Goal: Task Accomplishment & Management: Complete application form

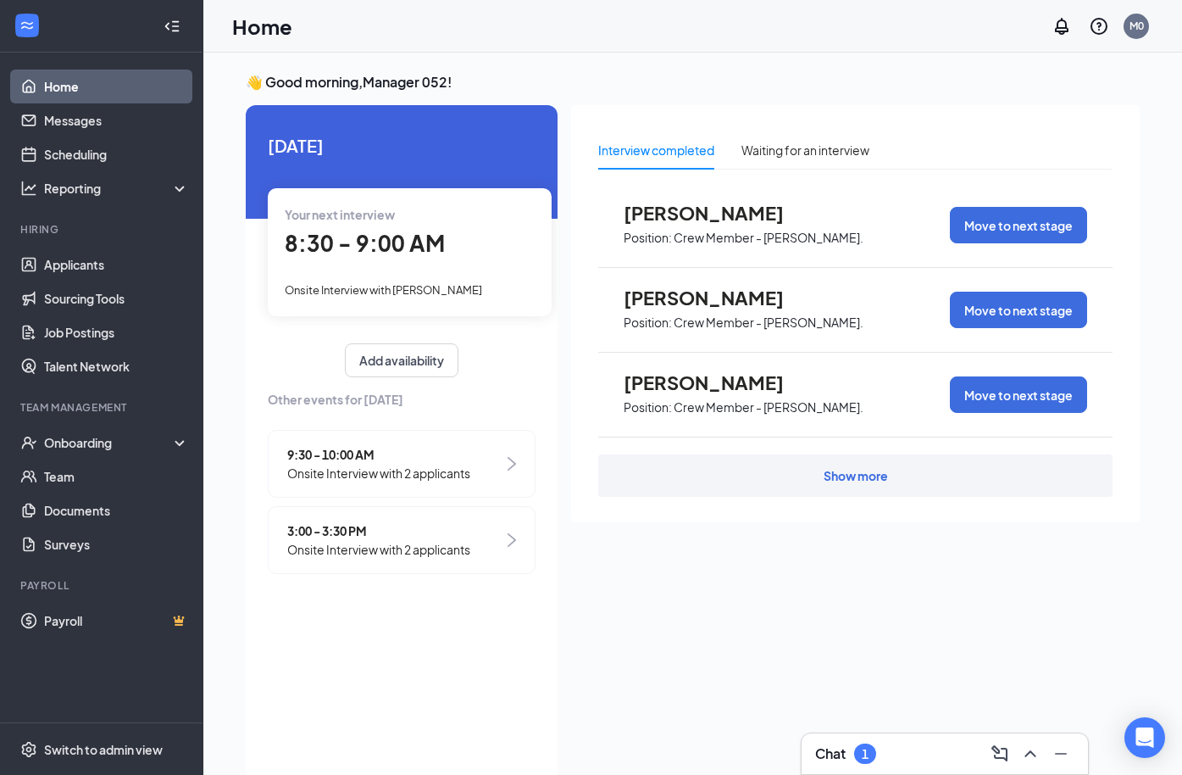
click at [893, 750] on div "Chat 1" at bounding box center [944, 753] width 259 height 27
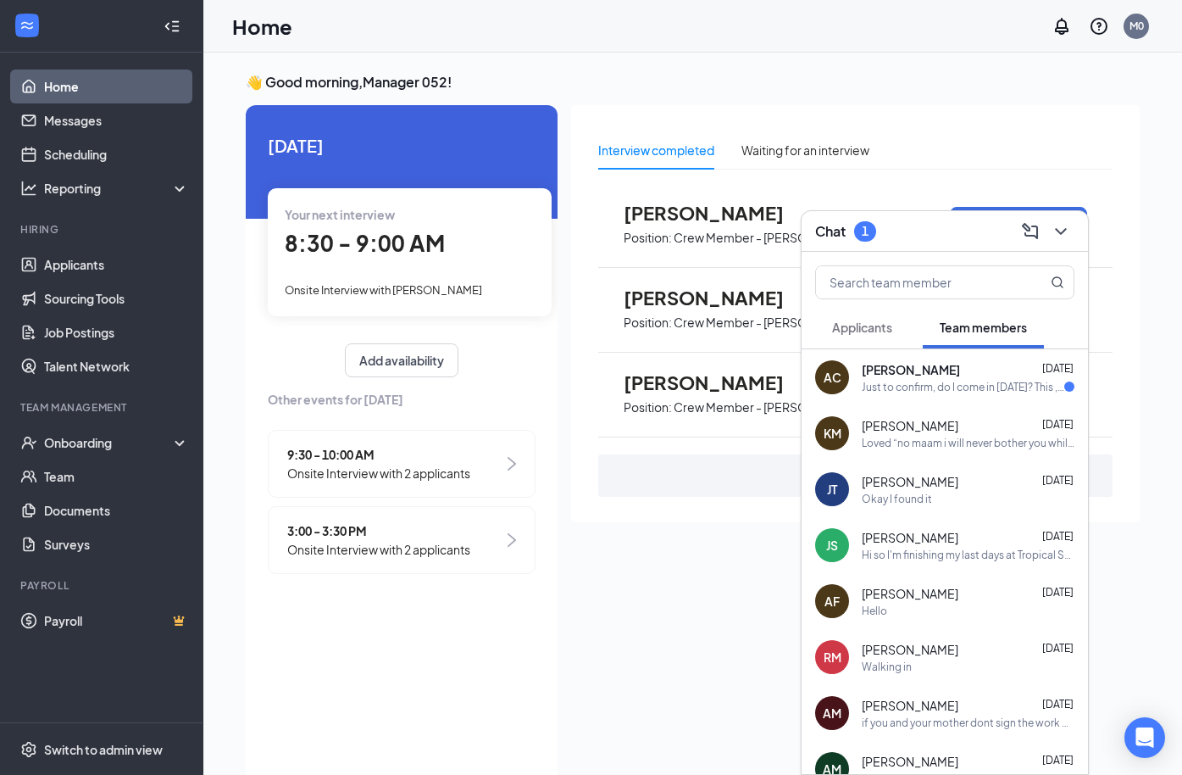
click at [919, 384] on div "Just to confirm, do I come in [DATE]? This , [PERSON_NAME]" at bounding box center [963, 387] width 203 height 14
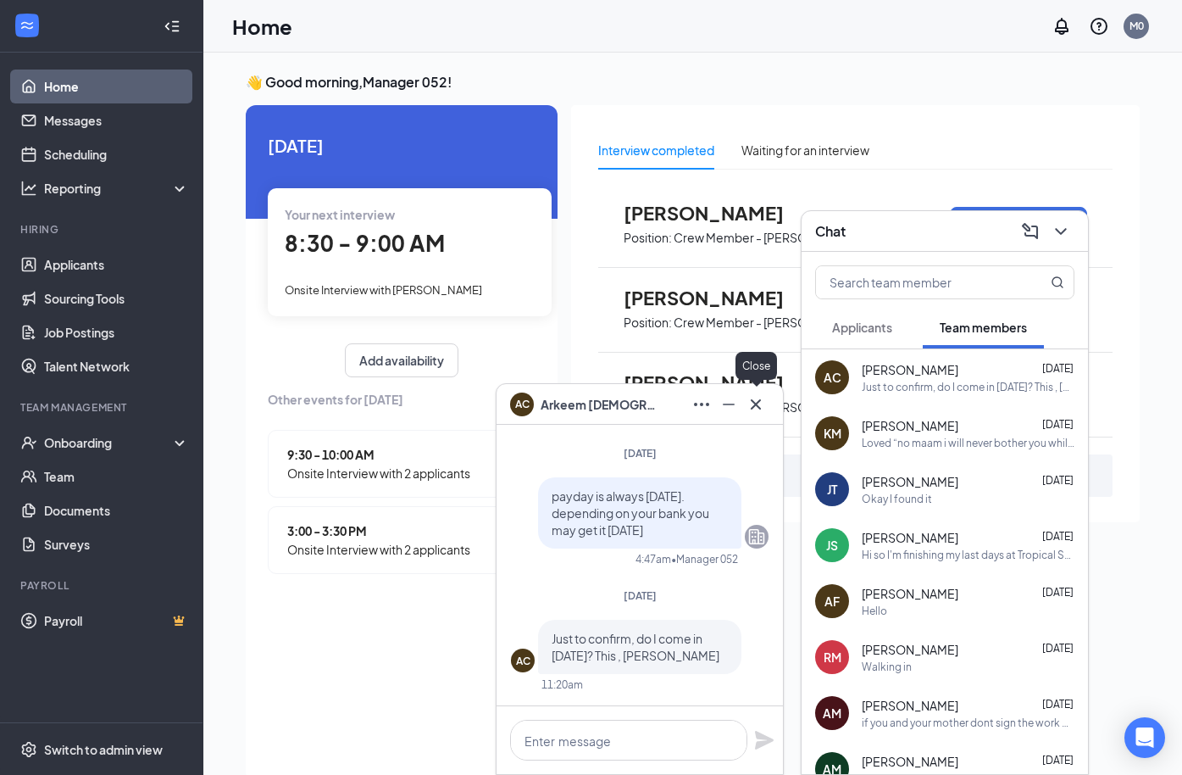
click at [764, 405] on icon "Cross" at bounding box center [756, 404] width 20 height 20
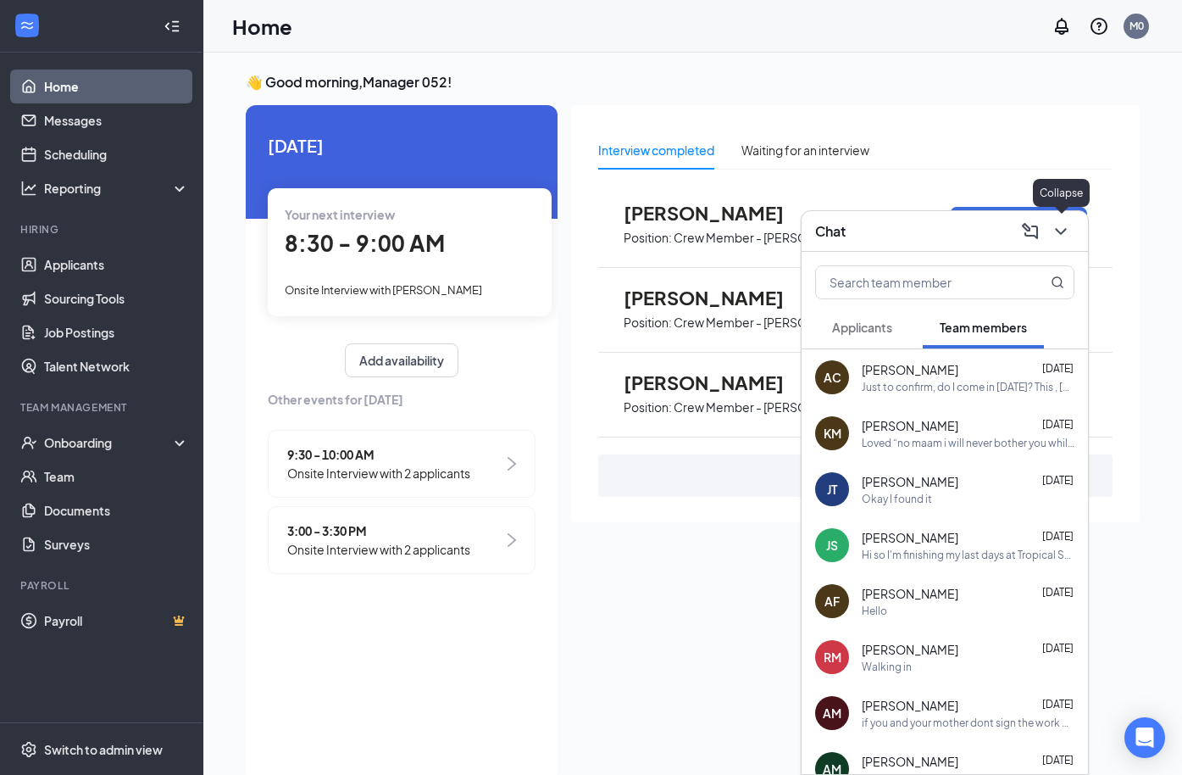
click at [1069, 235] on icon "ChevronDown" at bounding box center [1061, 231] width 20 height 20
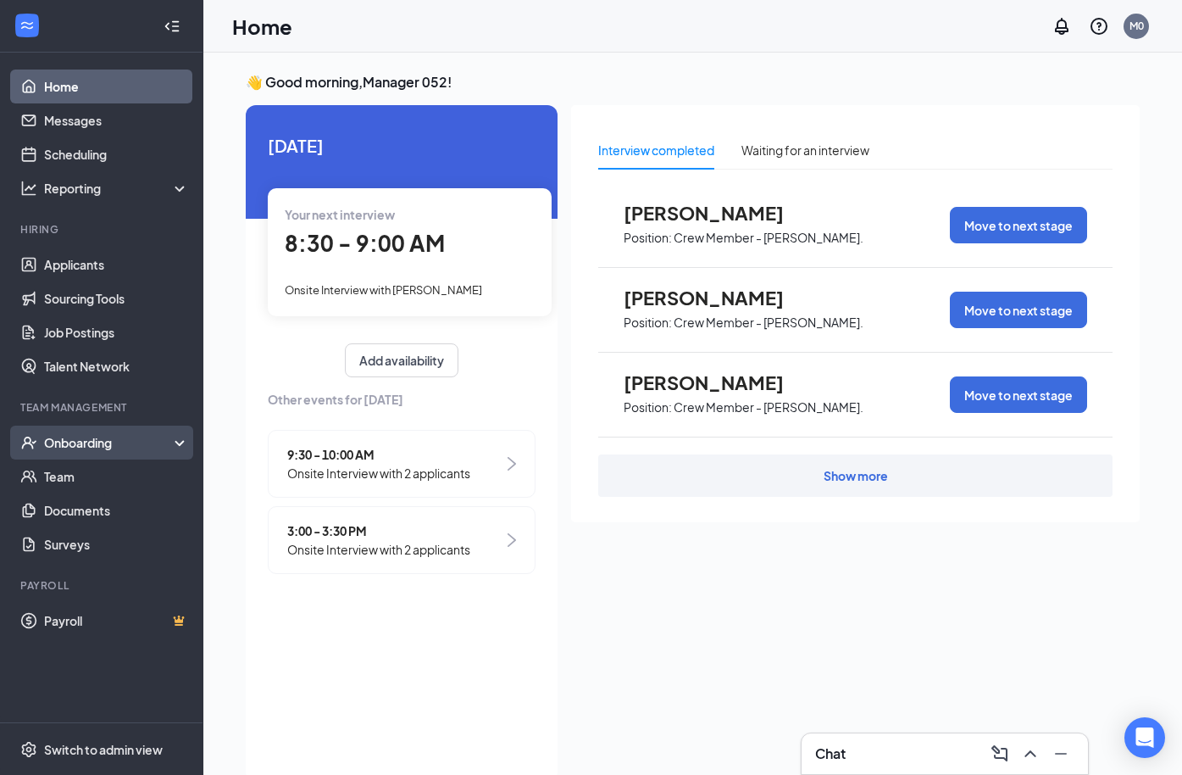
click at [107, 447] on div "Onboarding" at bounding box center [109, 442] width 130 height 17
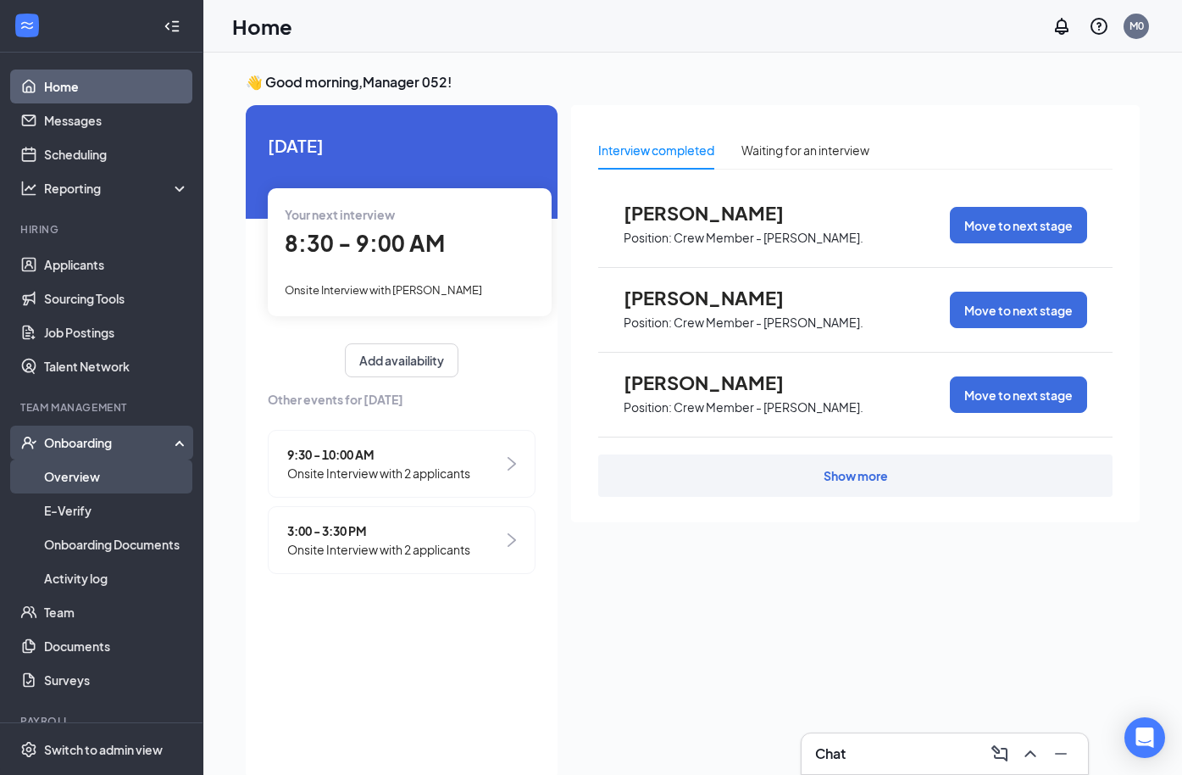
click at [91, 475] on link "Overview" at bounding box center [116, 476] width 145 height 34
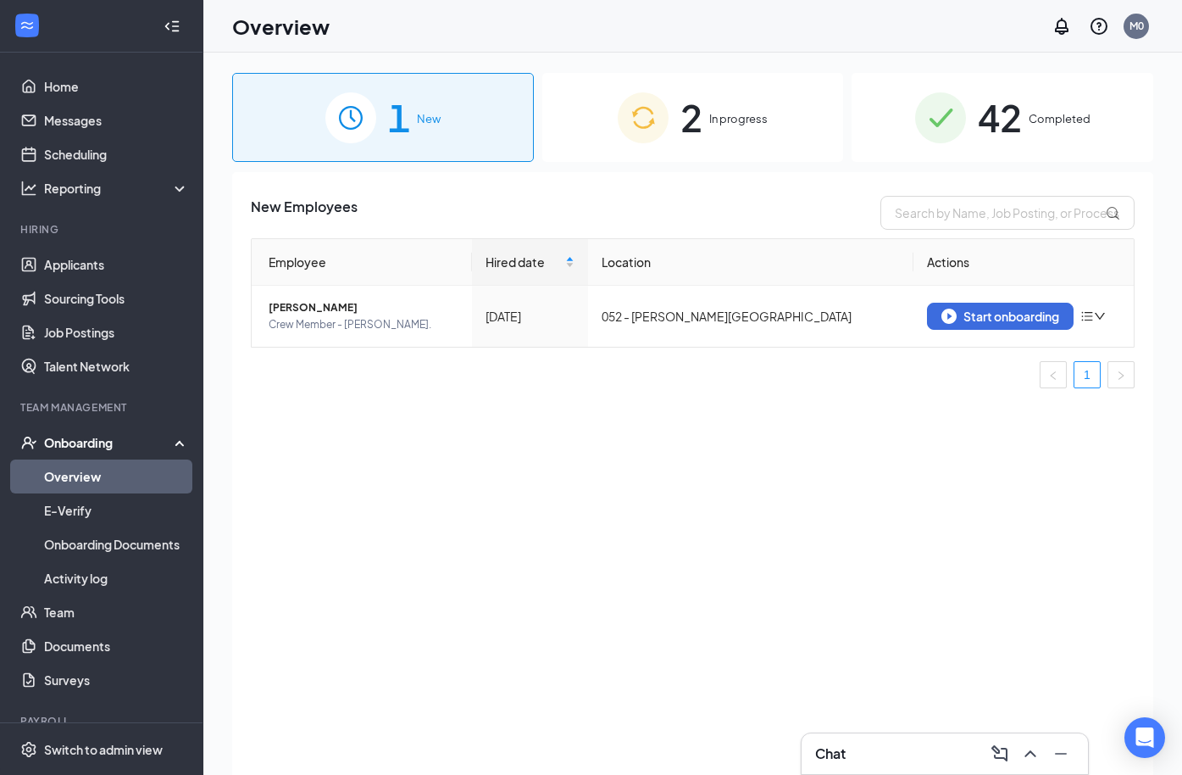
click at [744, 144] on div "2 In progress" at bounding box center [693, 117] width 302 height 89
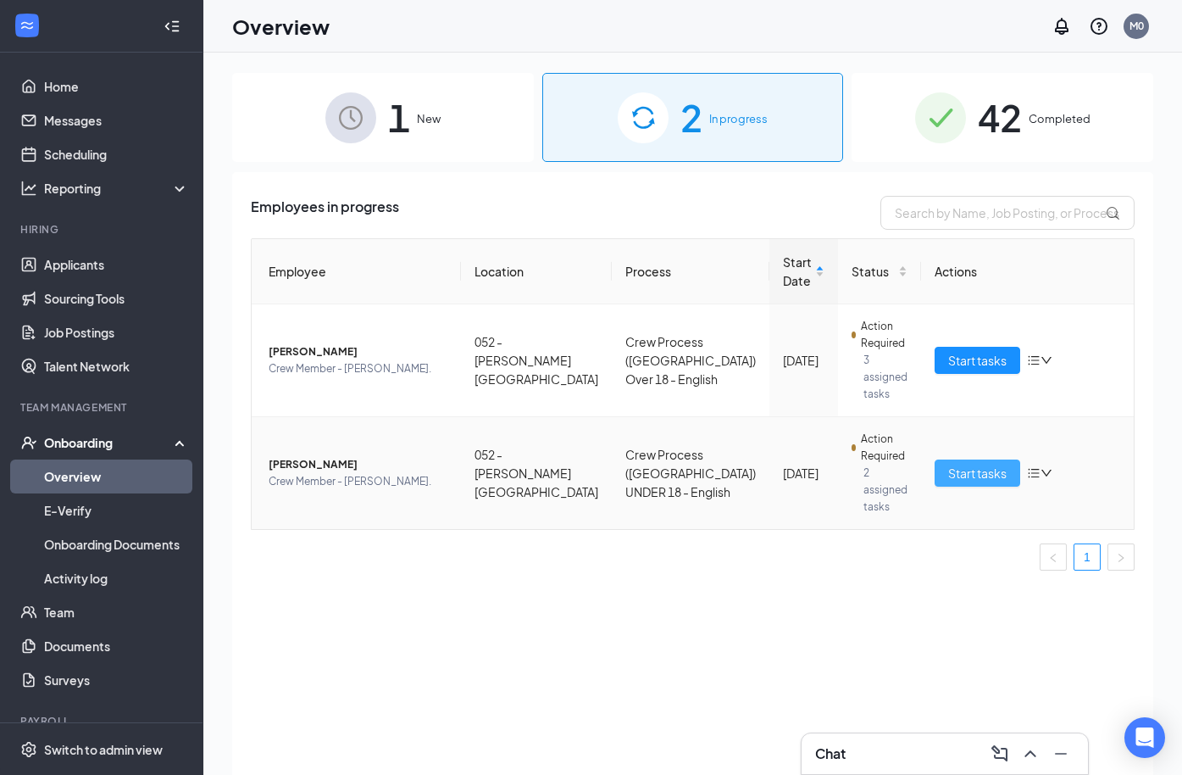
click at [959, 460] on button "Start tasks" at bounding box center [978, 472] width 86 height 27
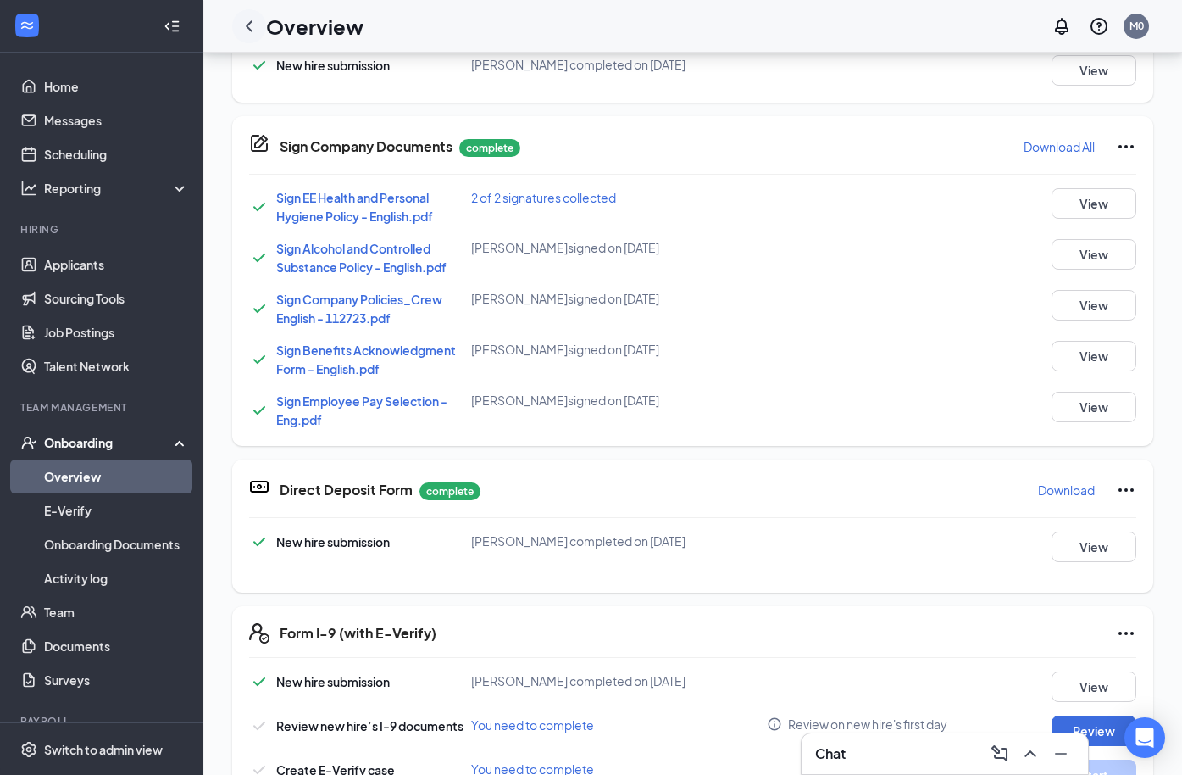
click at [247, 25] on icon "ChevronLeft" at bounding box center [249, 25] width 7 height 11
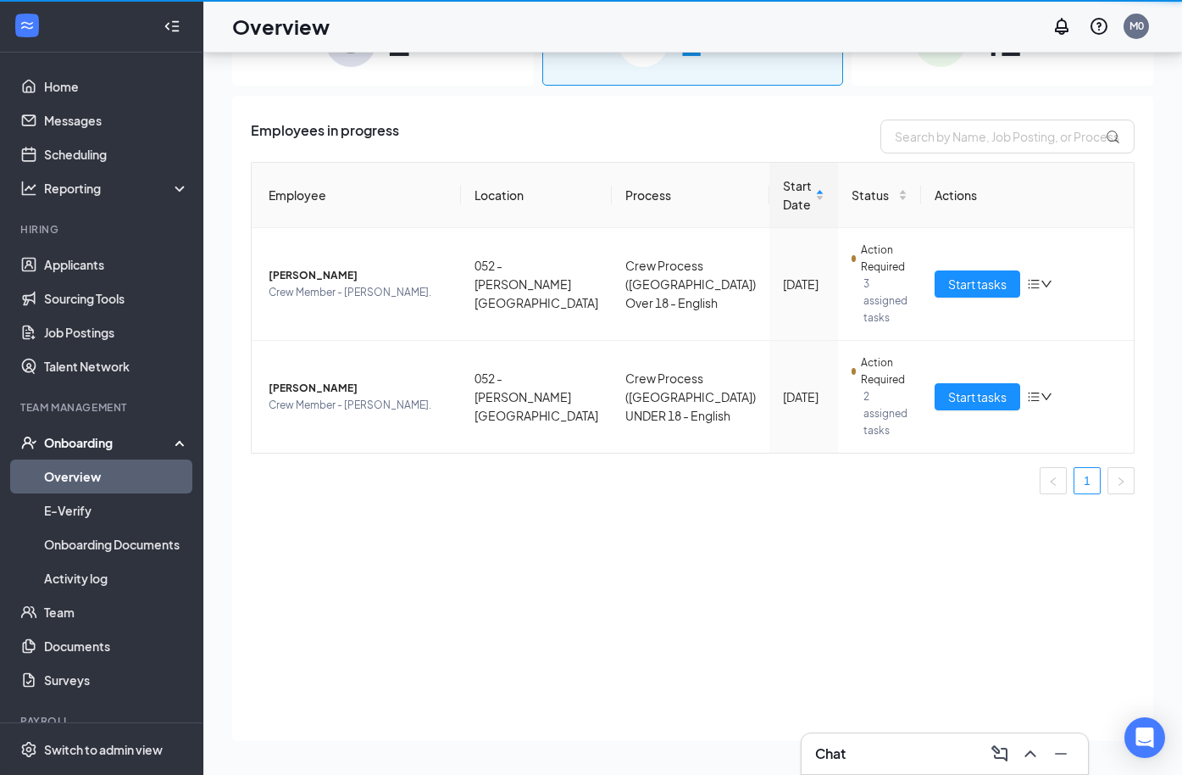
scroll to position [76, 0]
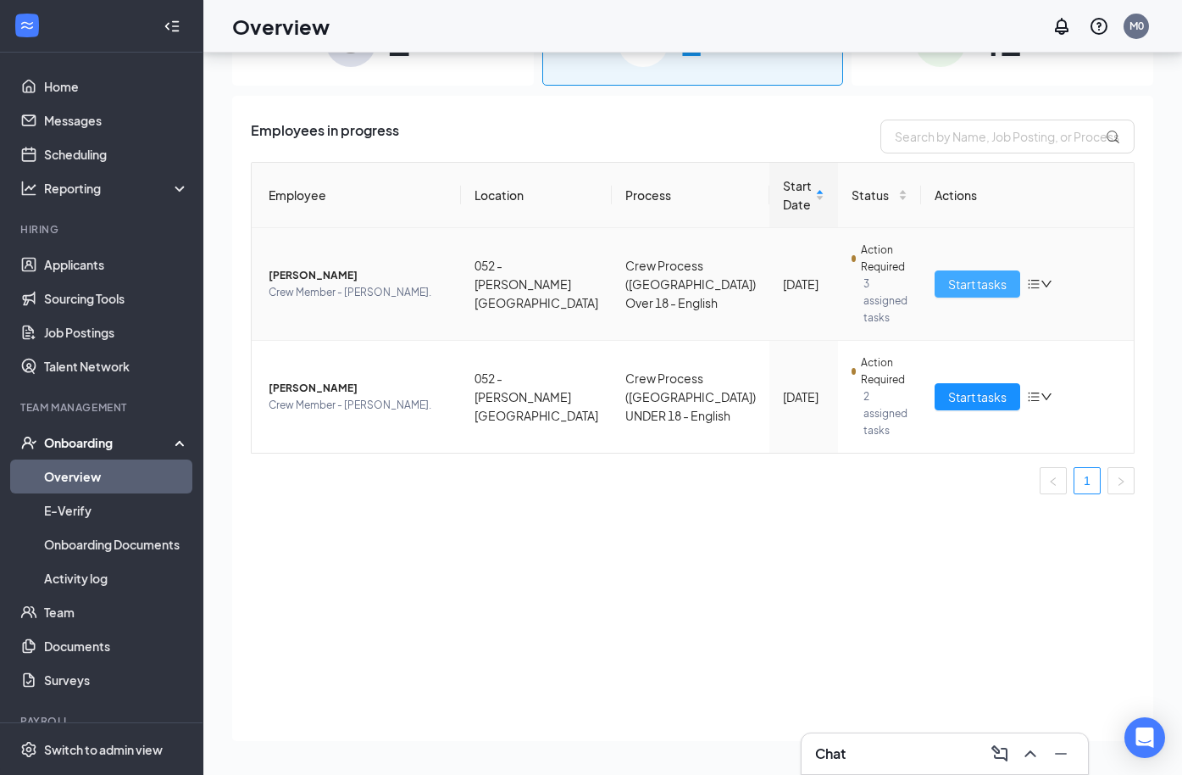
click at [977, 278] on span "Start tasks" at bounding box center [977, 284] width 58 height 19
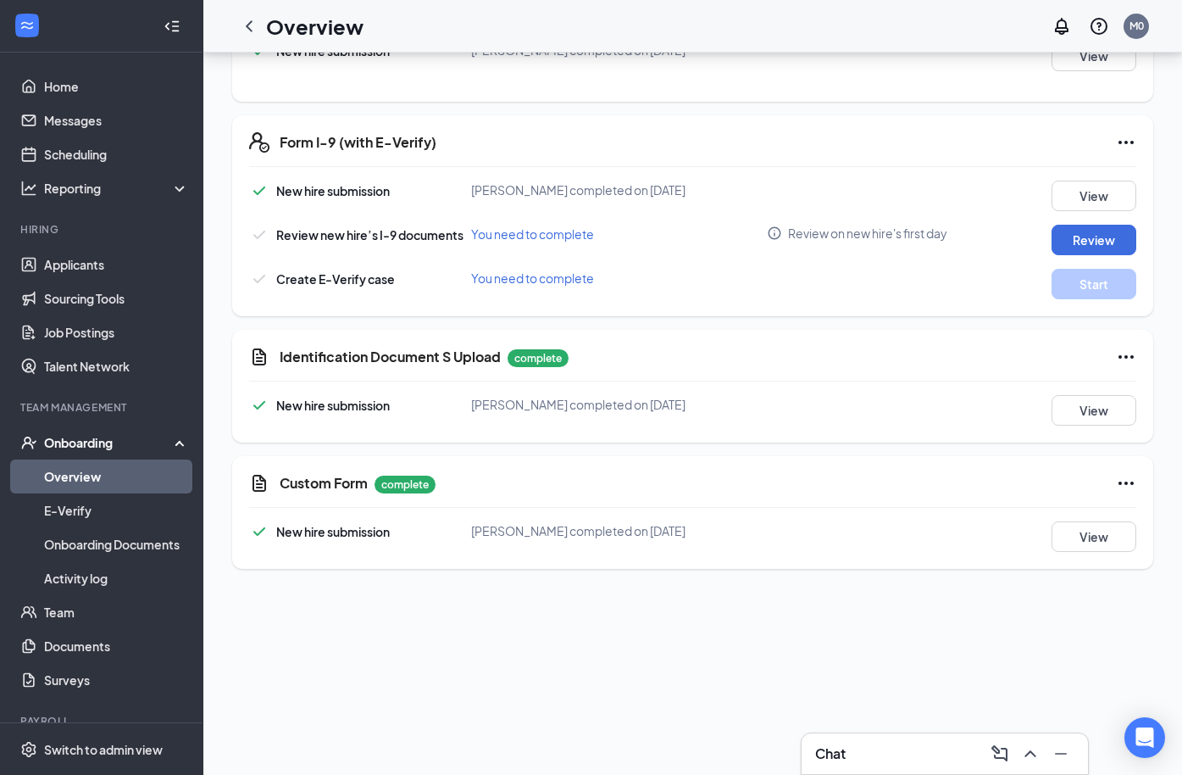
scroll to position [593, 0]
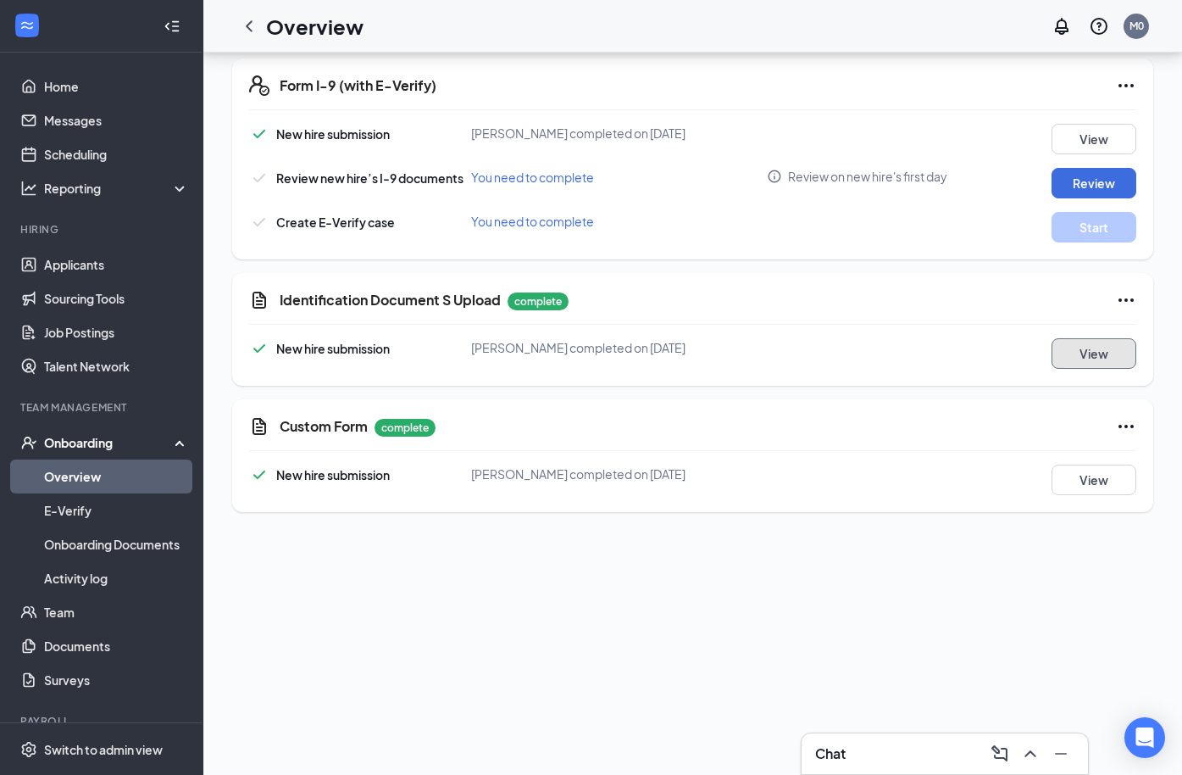
click at [1074, 353] on button "View" at bounding box center [1094, 353] width 85 height 31
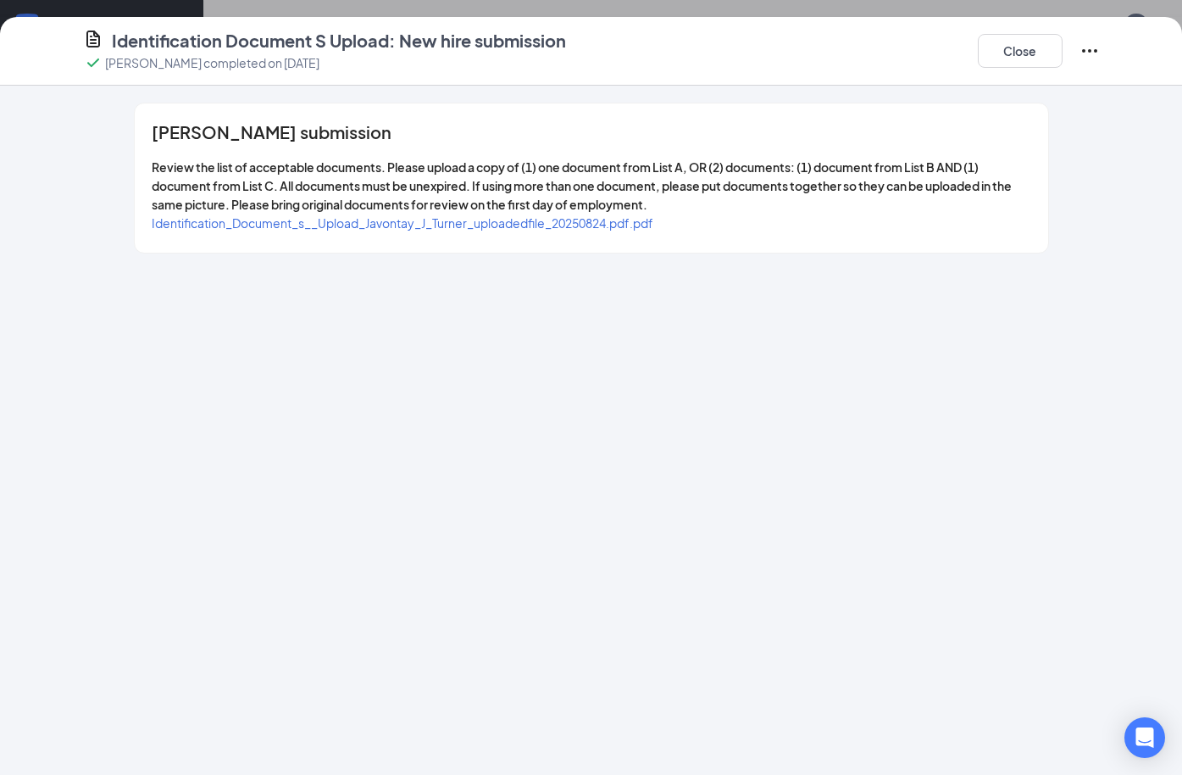
click at [501, 221] on span "Identification_Document_s__Upload_Javontay_J_Turner_uploadedfile_20250824.pdf.p…" at bounding box center [403, 222] width 502 height 15
click at [1017, 58] on button "Close" at bounding box center [1020, 51] width 85 height 34
click at [1017, 58] on div "Identification Document S Upload: New hire submission [PERSON_NAME] completed o…" at bounding box center [591, 387] width 1182 height 775
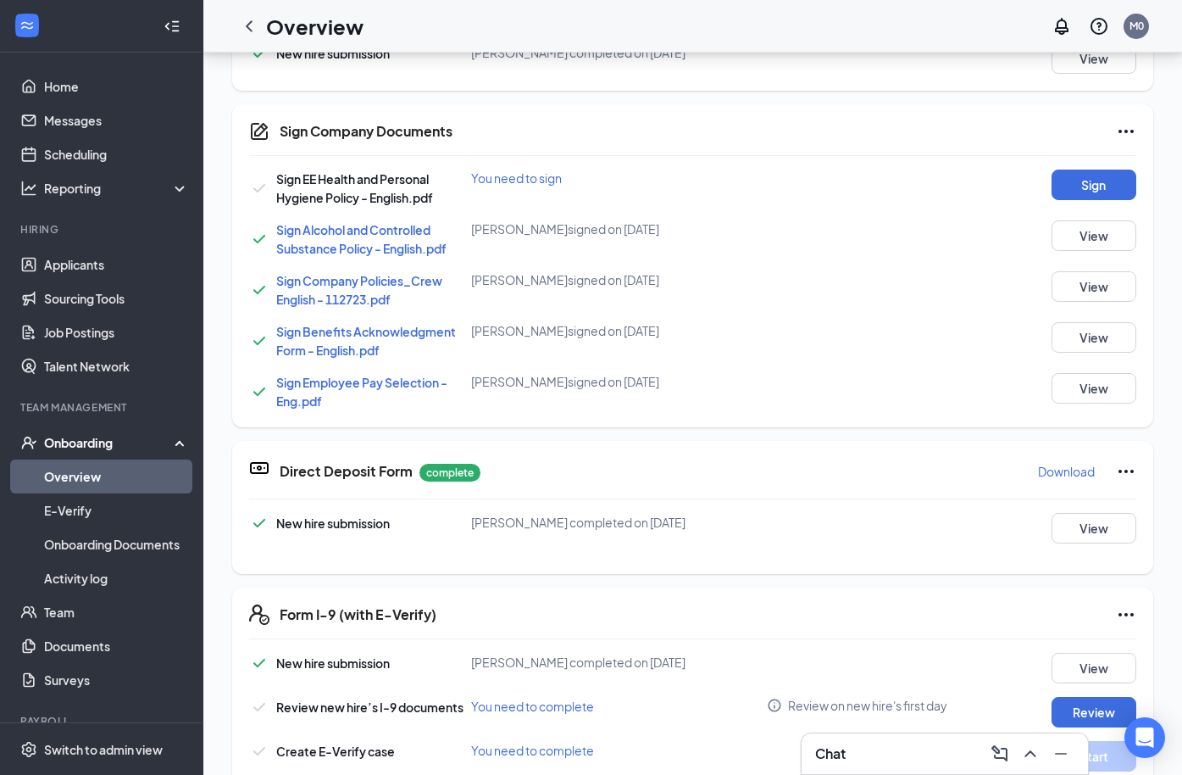
scroll to position [0, 0]
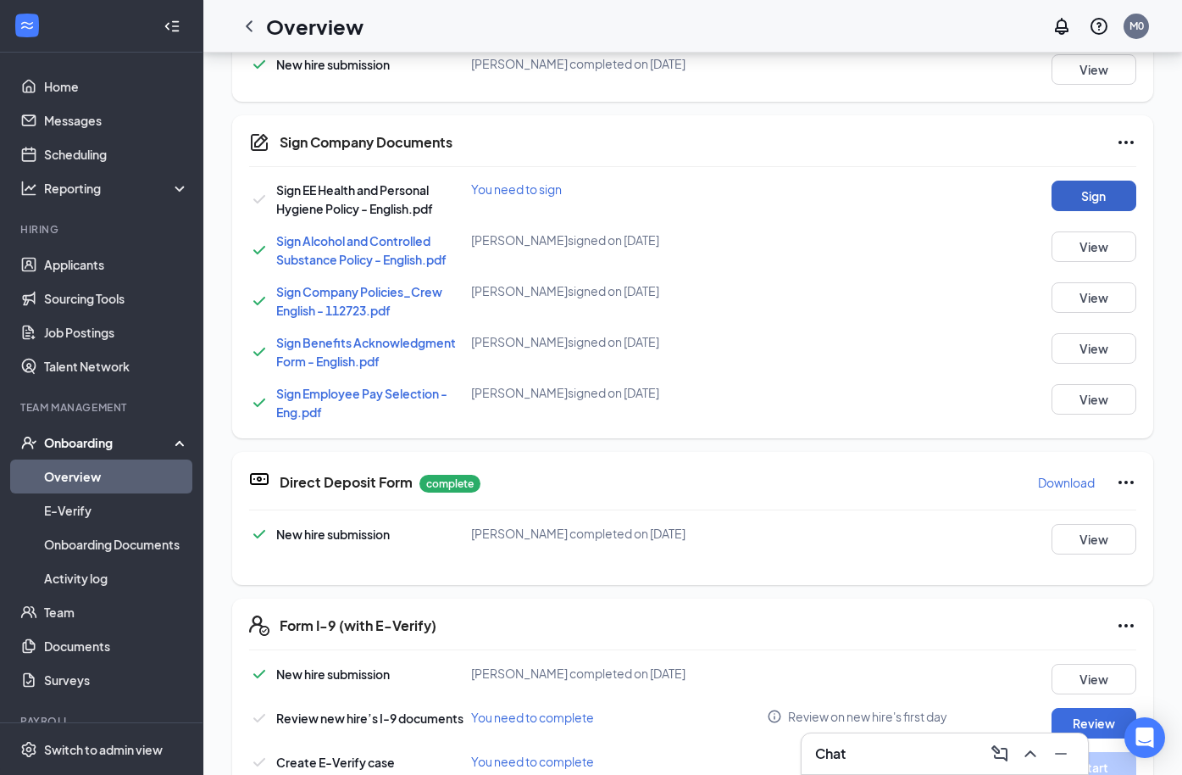
click at [1085, 203] on button "Sign" at bounding box center [1094, 195] width 85 height 31
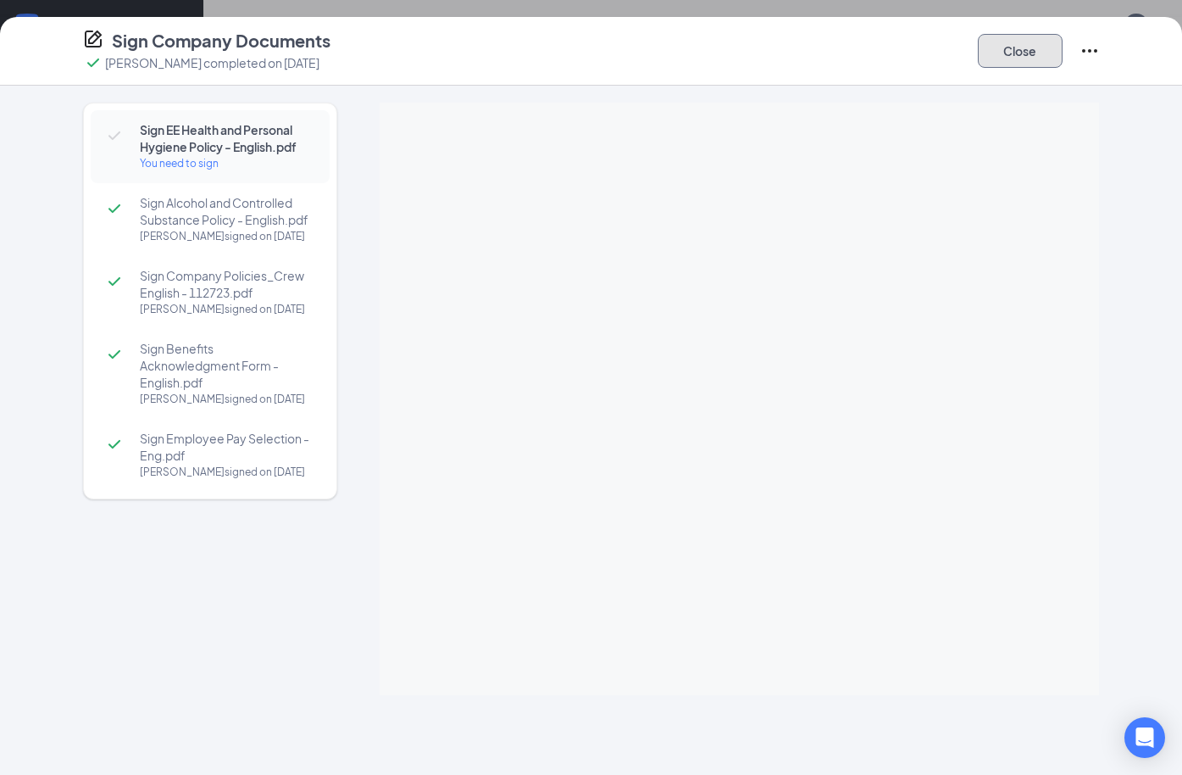
click at [1026, 54] on button "Close" at bounding box center [1020, 51] width 85 height 34
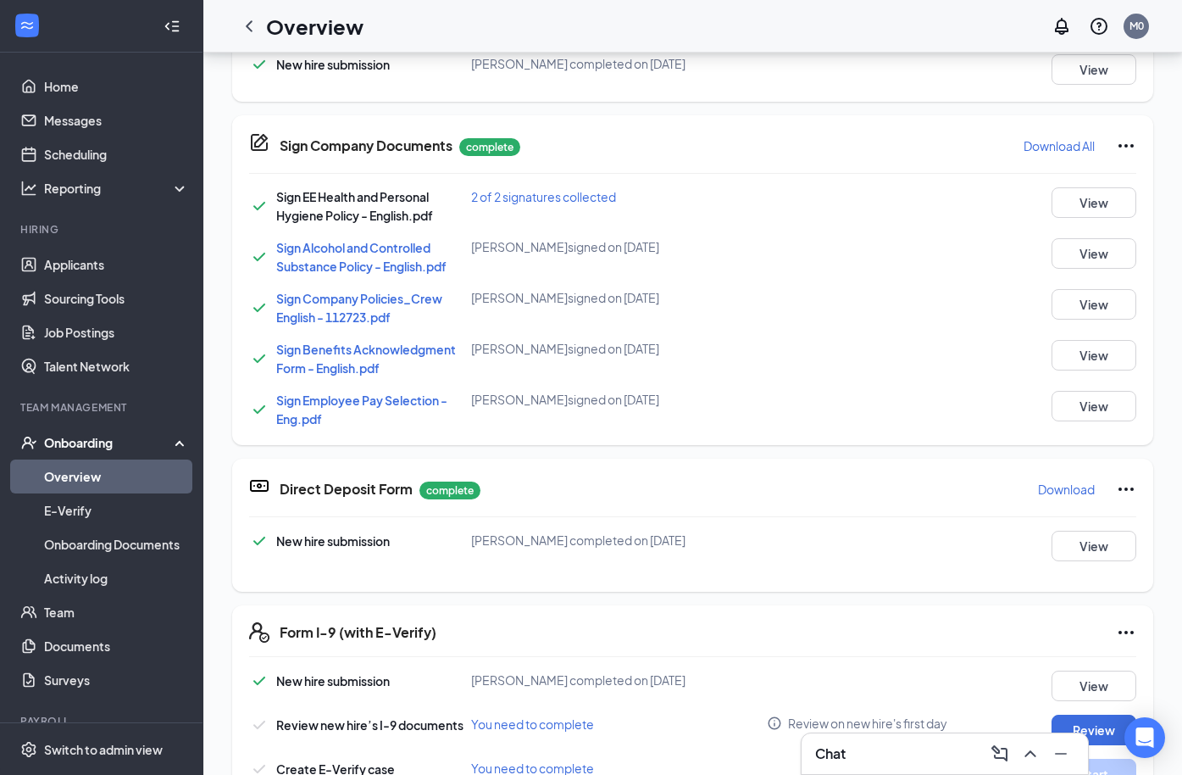
click at [247, 25] on icon "ChevronLeft" at bounding box center [249, 26] width 20 height 20
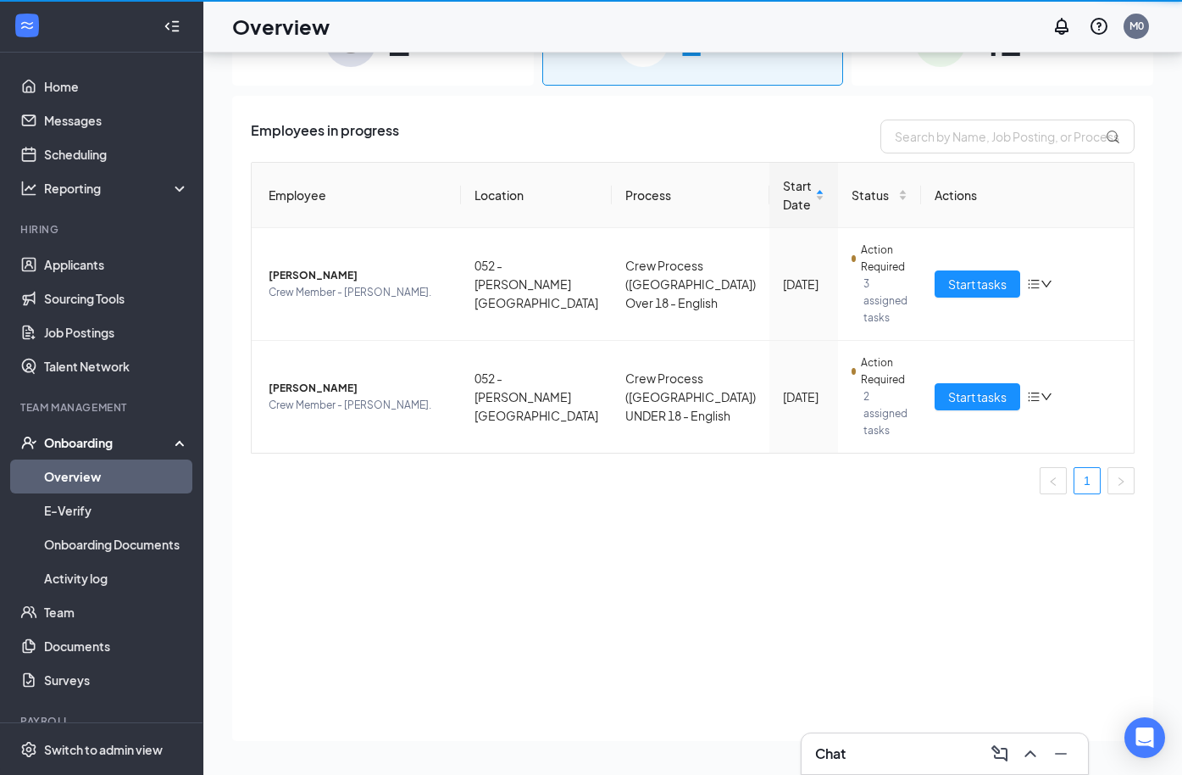
scroll to position [76, 0]
